Goal: Task Accomplishment & Management: Use online tool/utility

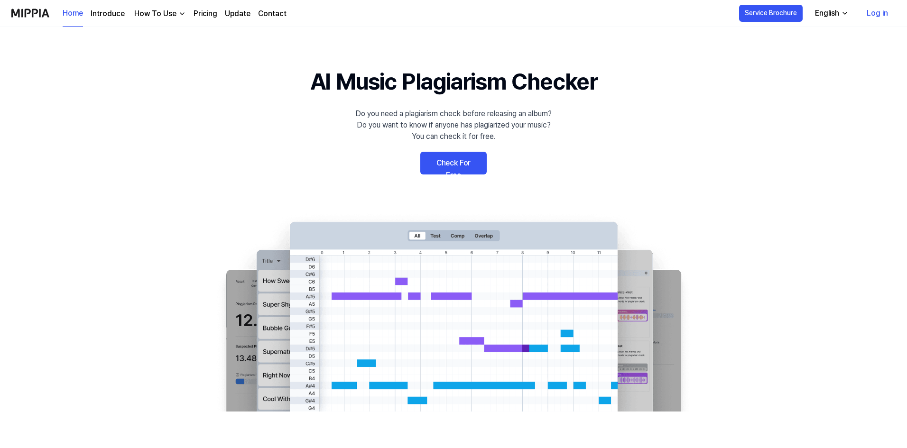
click at [436, 160] on link "Check For Free" at bounding box center [453, 163] width 66 height 23
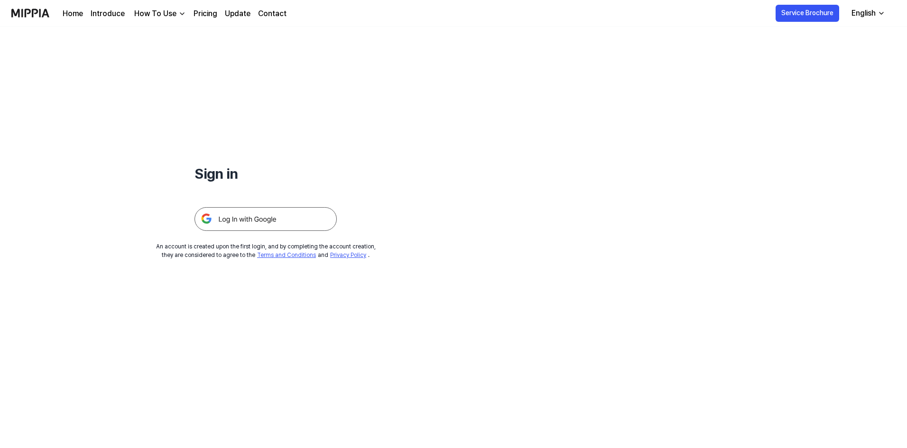
click at [263, 228] on img at bounding box center [265, 219] width 142 height 24
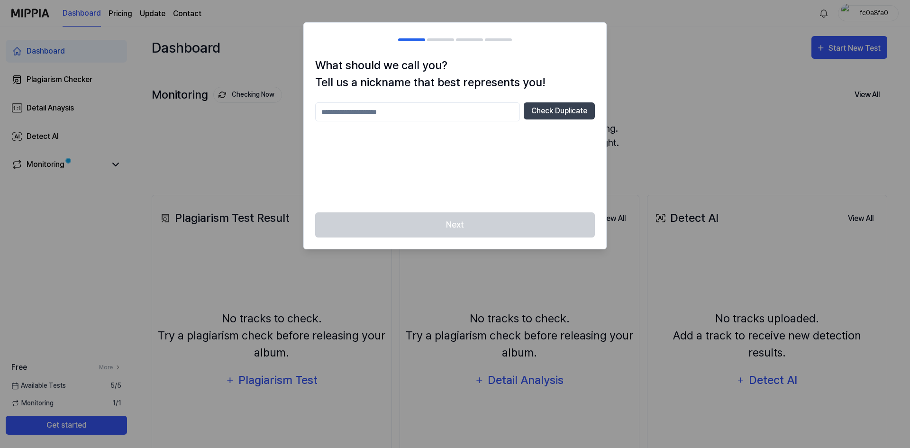
click at [429, 113] on input "text" at bounding box center [417, 111] width 205 height 19
click at [559, 105] on button "Check Duplicate" at bounding box center [559, 110] width 71 height 17
click at [433, 113] on input "******" at bounding box center [417, 111] width 205 height 19
type input "********"
click at [552, 108] on button "Check Duplicate" at bounding box center [559, 110] width 71 height 17
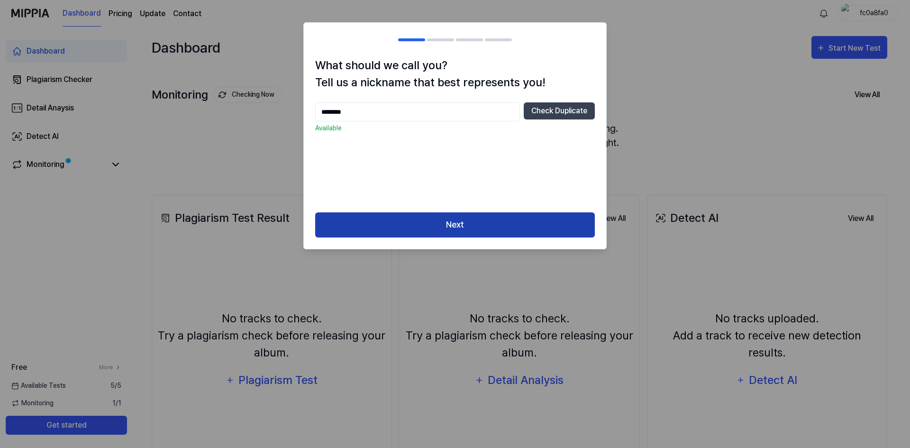
click at [446, 230] on button "Next" at bounding box center [455, 224] width 280 height 25
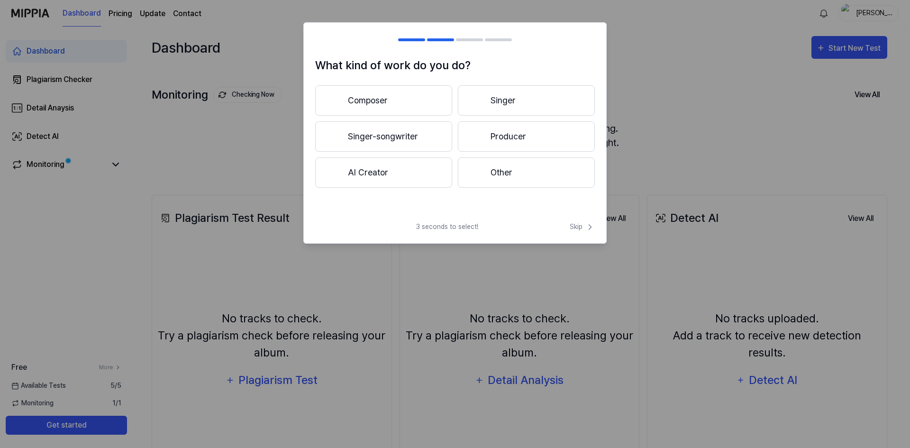
click at [378, 174] on button "AI Creator" at bounding box center [383, 172] width 137 height 30
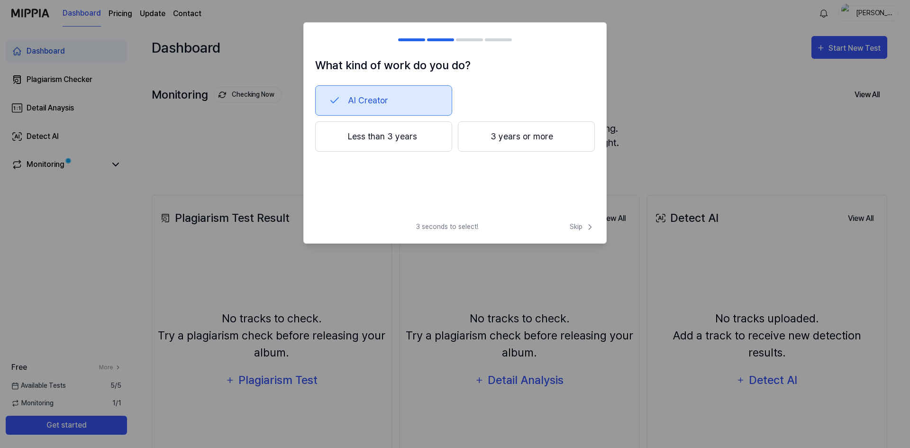
click at [367, 142] on button "Less than 3 years" at bounding box center [383, 136] width 137 height 30
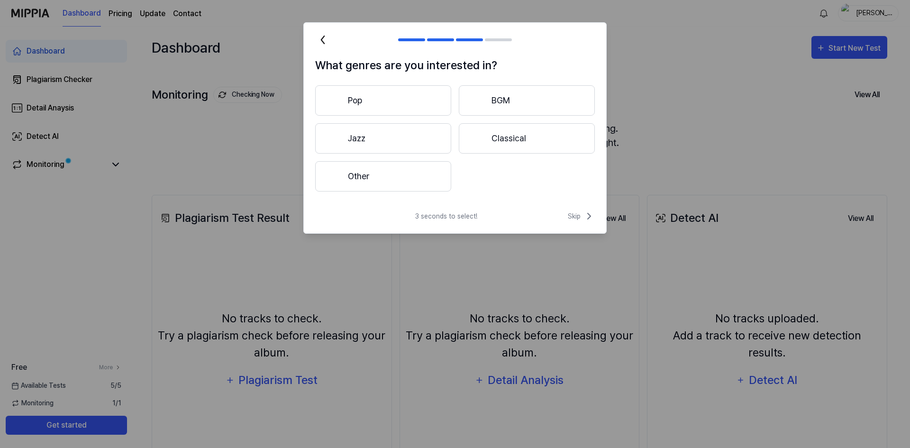
click at [365, 103] on button "Pop" at bounding box center [383, 100] width 136 height 30
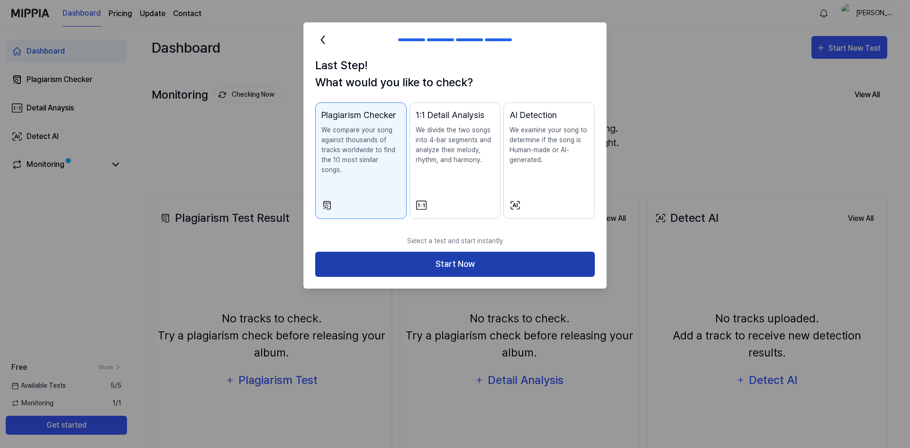
click at [380, 254] on button "Start Now" at bounding box center [455, 264] width 280 height 25
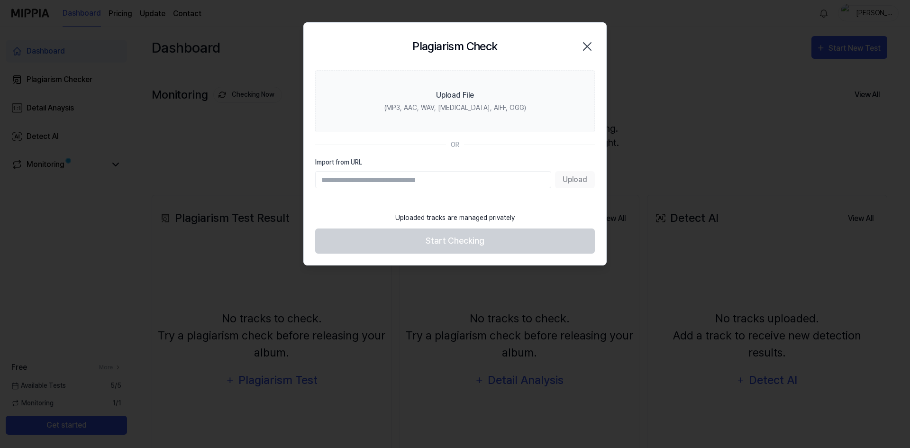
click at [404, 185] on input "Import from URL" at bounding box center [433, 179] width 236 height 17
paste input "**********"
type input "**********"
click at [563, 184] on button "Upload" at bounding box center [575, 179] width 40 height 17
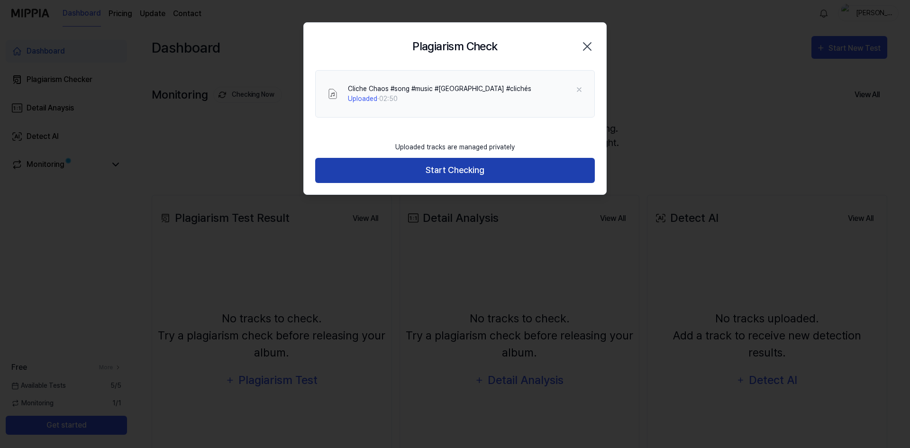
click at [426, 173] on button "Start Checking" at bounding box center [455, 170] width 280 height 25
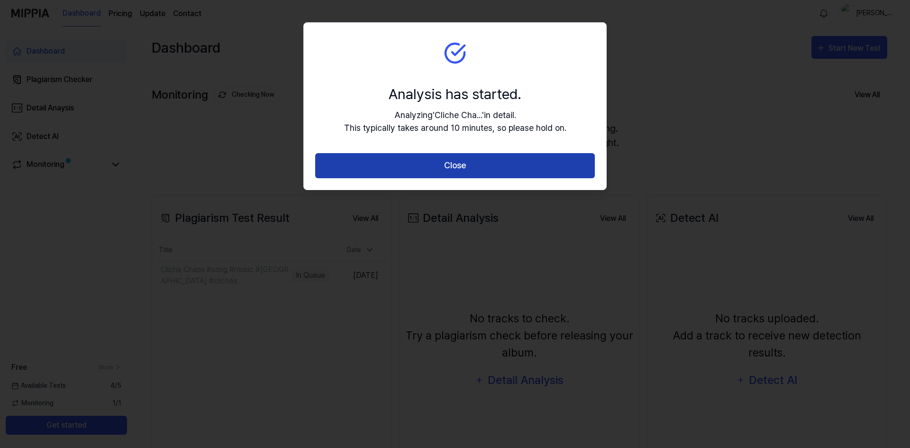
click at [437, 160] on button "Close" at bounding box center [455, 165] width 280 height 25
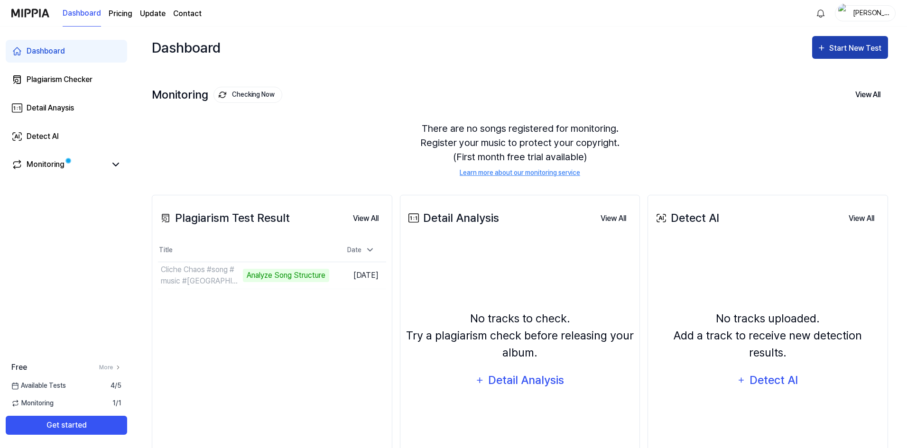
click at [829, 50] on div "Start New Test" at bounding box center [850, 48] width 66 height 12
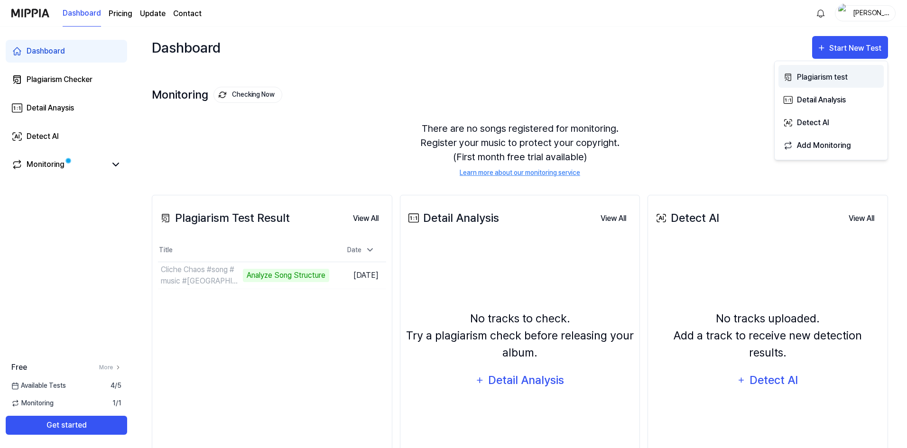
click at [827, 78] on div "Plagiarism test" at bounding box center [838, 77] width 83 height 12
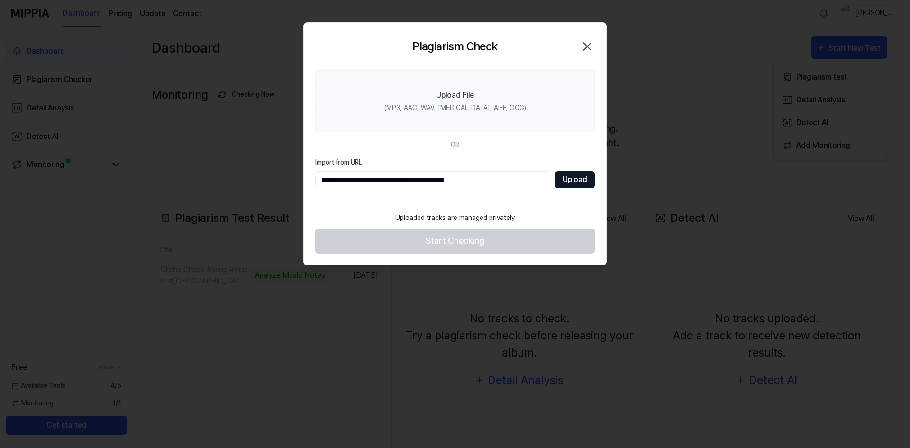
type input "**********"
click at [575, 183] on button "Upload" at bounding box center [575, 179] width 40 height 17
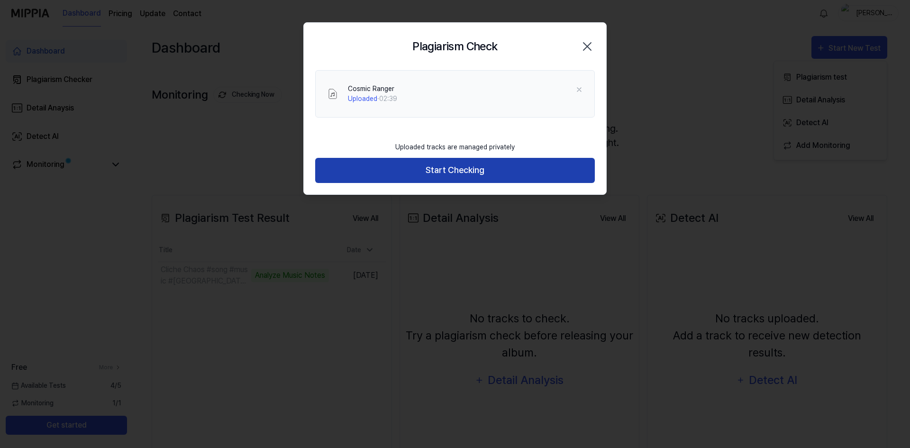
click at [382, 171] on button "Start Checking" at bounding box center [455, 170] width 280 height 25
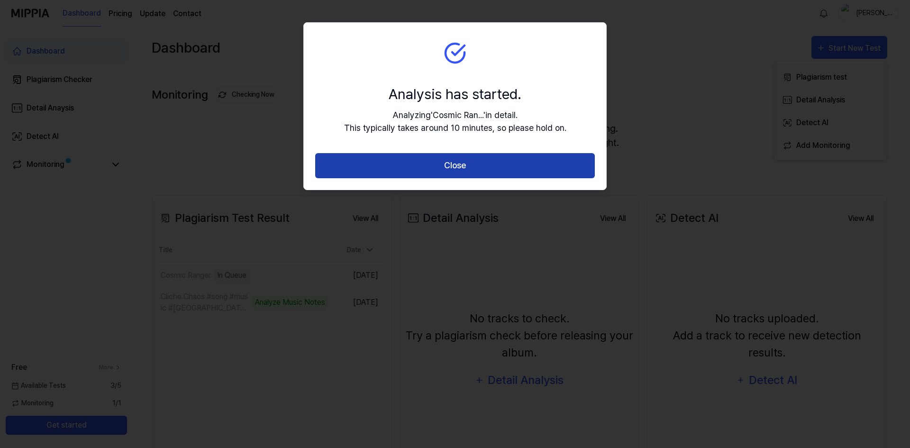
click at [403, 165] on button "Close" at bounding box center [455, 165] width 280 height 25
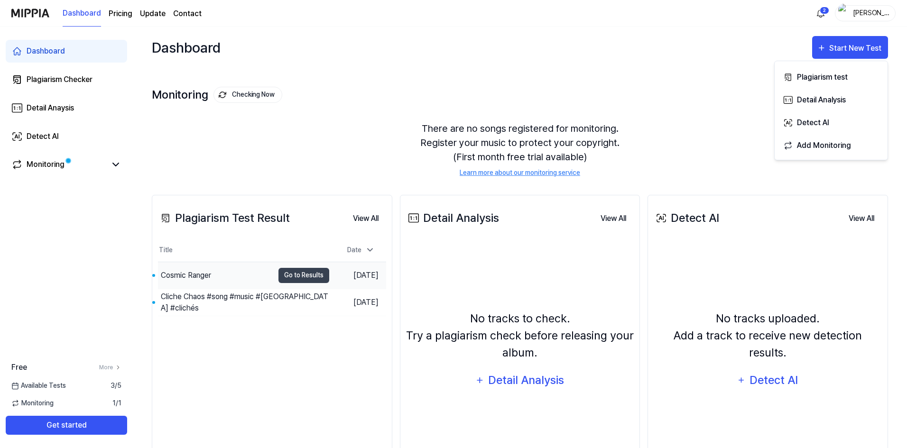
click at [197, 277] on div "Cosmic Ranger" at bounding box center [186, 275] width 50 height 11
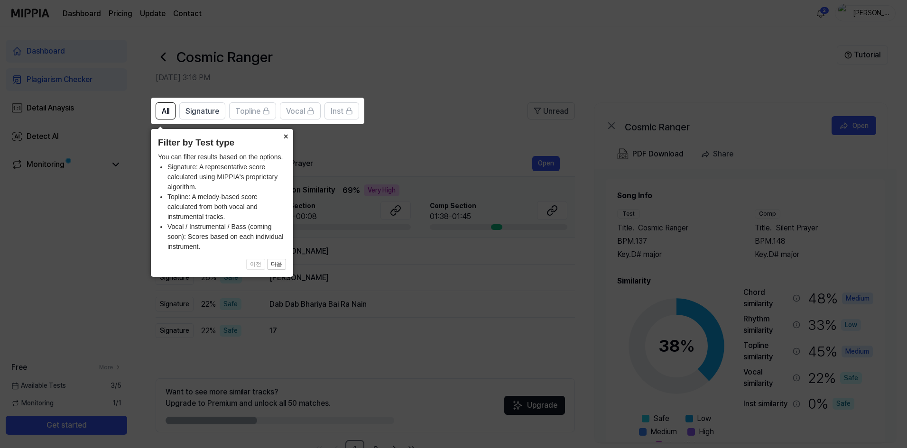
click at [283, 138] on button "×" at bounding box center [285, 135] width 15 height 13
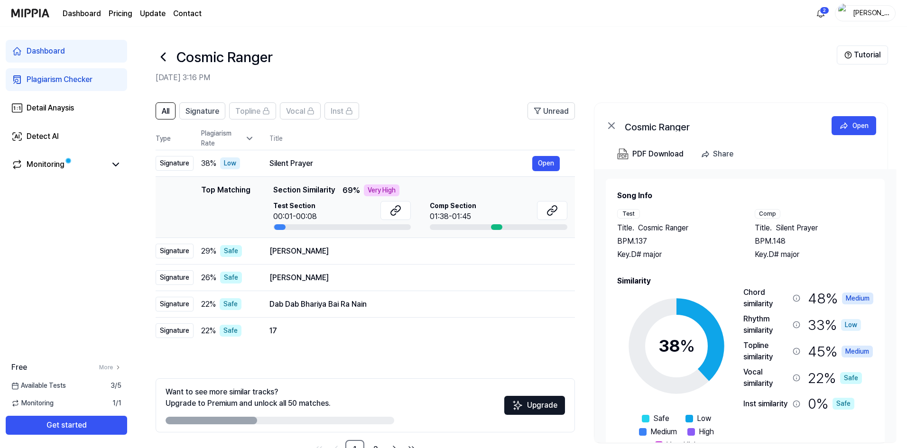
click at [768, 216] on div "Comp" at bounding box center [767, 213] width 26 height 9
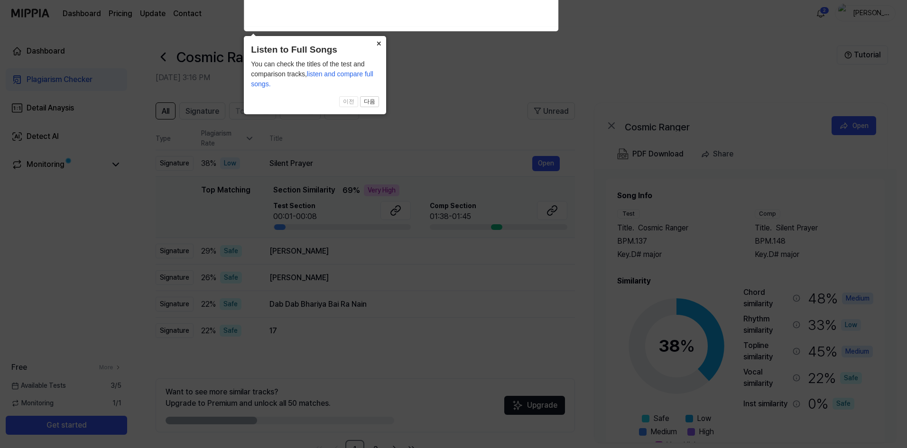
click at [468, 117] on icon at bounding box center [455, 221] width 910 height 453
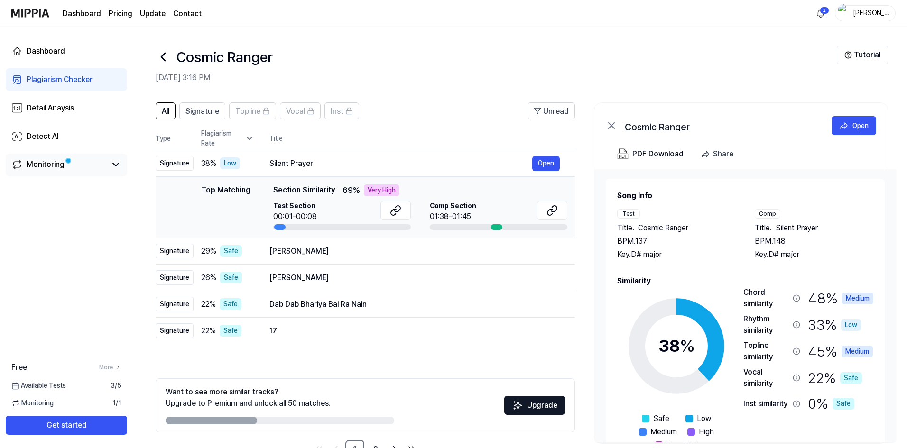
click at [62, 164] on div "Monitoring" at bounding box center [46, 164] width 38 height 11
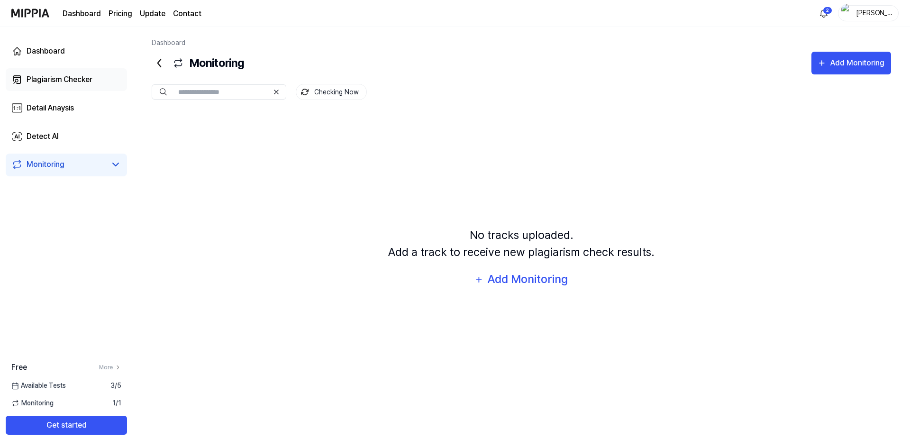
click at [51, 79] on div "Plagiarism Checker" at bounding box center [60, 79] width 66 height 11
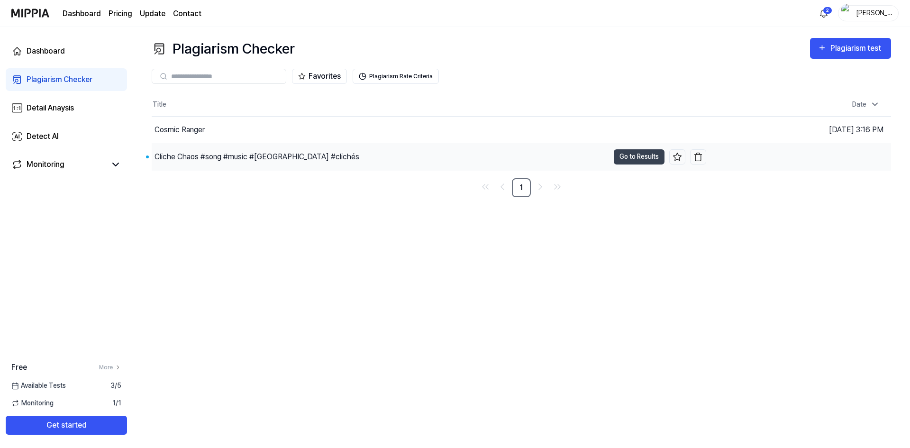
click at [239, 161] on div "Cliche Chaos #song #music #australia #clichés" at bounding box center [257, 156] width 205 height 11
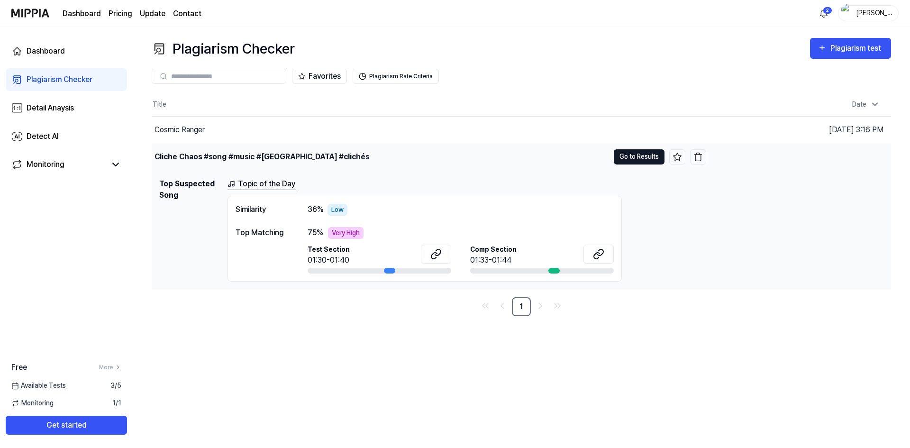
click at [626, 158] on button "Go to Results" at bounding box center [639, 156] width 51 height 15
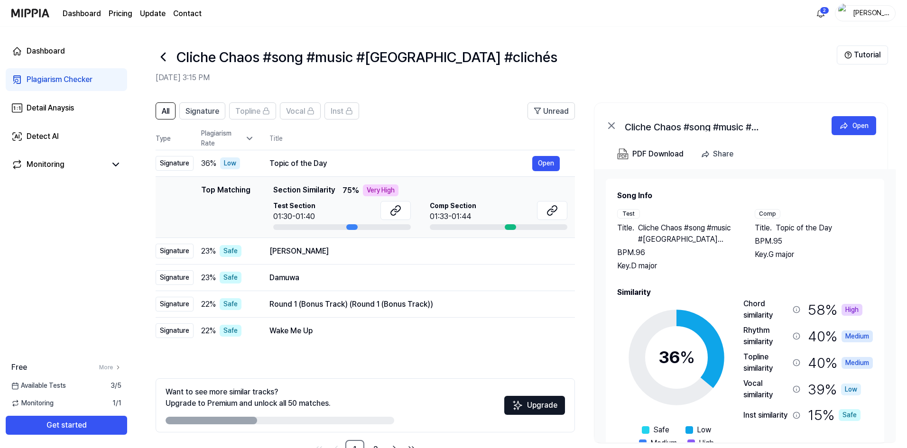
click at [38, 81] on div "Plagiarism Checker" at bounding box center [60, 79] width 66 height 11
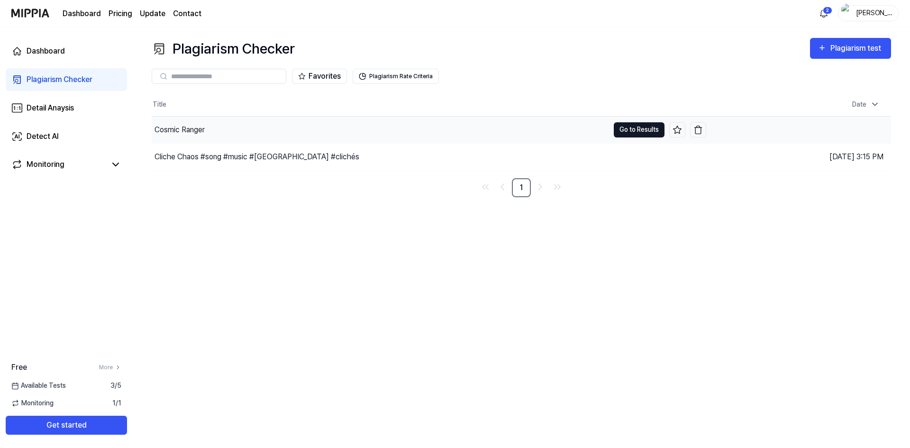
click at [646, 129] on button "Go to Results" at bounding box center [639, 129] width 51 height 15
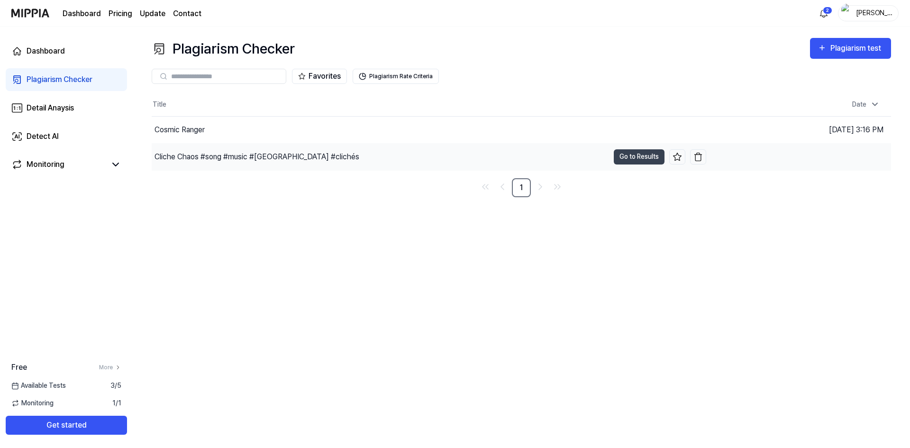
click at [224, 160] on div "Cliche Chaos #song #music #australia #clichés" at bounding box center [257, 156] width 205 height 11
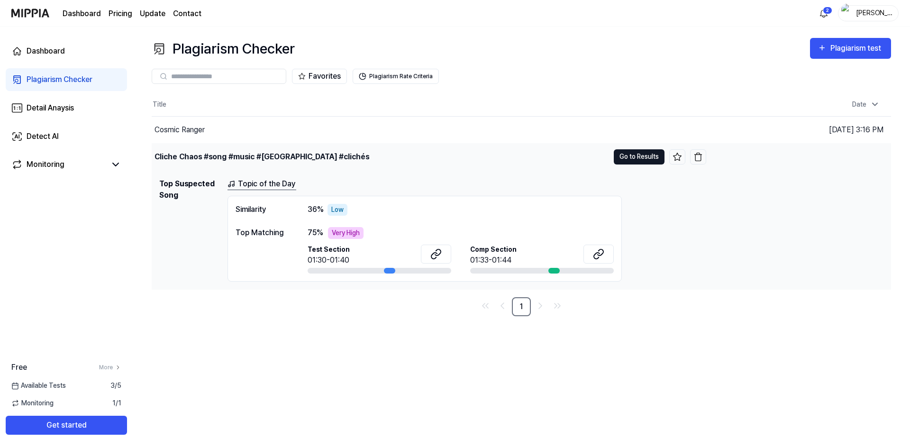
click at [633, 161] on button "Go to Results" at bounding box center [639, 156] width 51 height 15
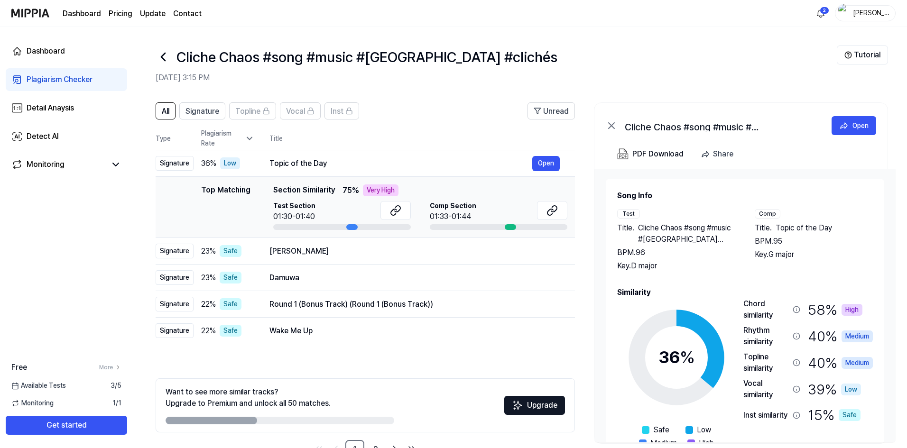
scroll to position [30, 0]
